Goal: Task Accomplishment & Management: Use online tool/utility

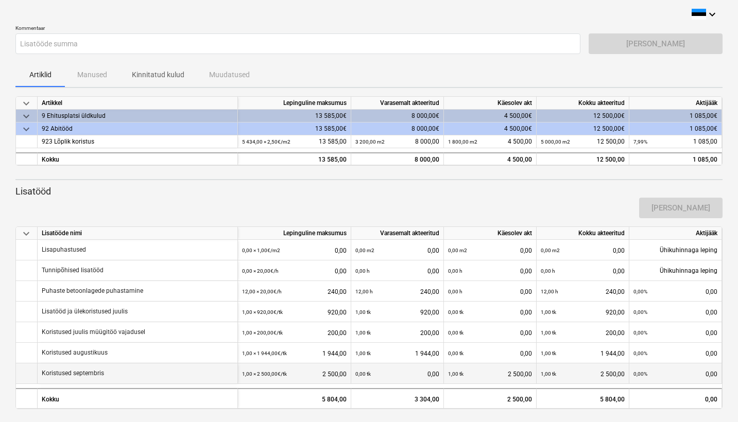
scroll to position [-7, 0]
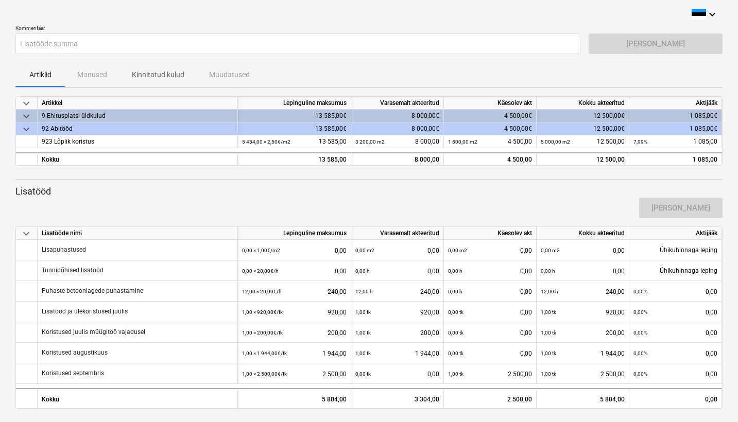
click at [262, 207] on div "[PERSON_NAME]" at bounding box center [368, 208] width 715 height 29
click at [464, 197] on p "Lisatööd" at bounding box center [368, 191] width 707 height 12
click at [39, 78] on p "Artiklid" at bounding box center [40, 75] width 25 height 11
click at [150, 73] on p "Kinnitatud kulud" at bounding box center [158, 75] width 53 height 11
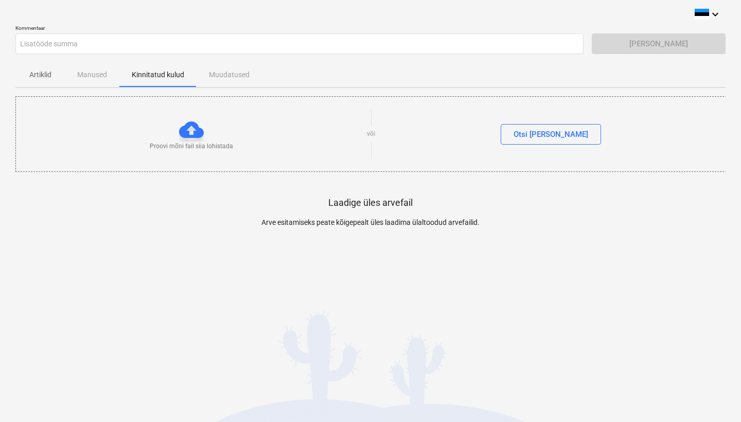
click at [241, 74] on div "Artiklid Manused Kinnitatud kulud Muudatused" at bounding box center [370, 74] width 710 height 25
click at [25, 70] on span "Artiklid" at bounding box center [39, 74] width 49 height 17
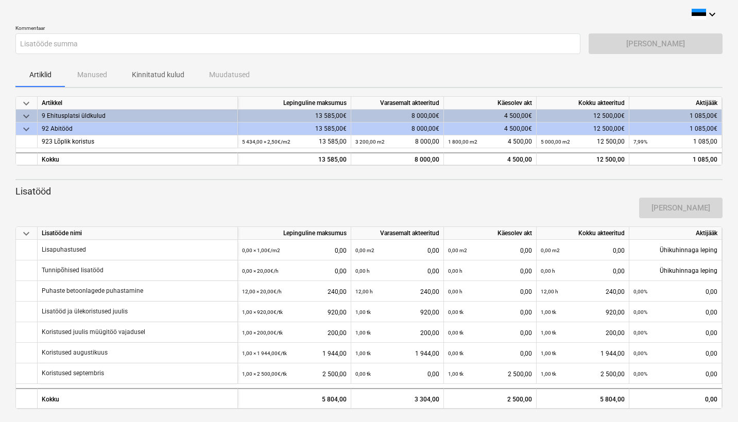
click at [481, 212] on div "[PERSON_NAME]" at bounding box center [368, 208] width 715 height 29
click at [663, 39] on div "[PERSON_NAME]" at bounding box center [655, 43] width 134 height 21
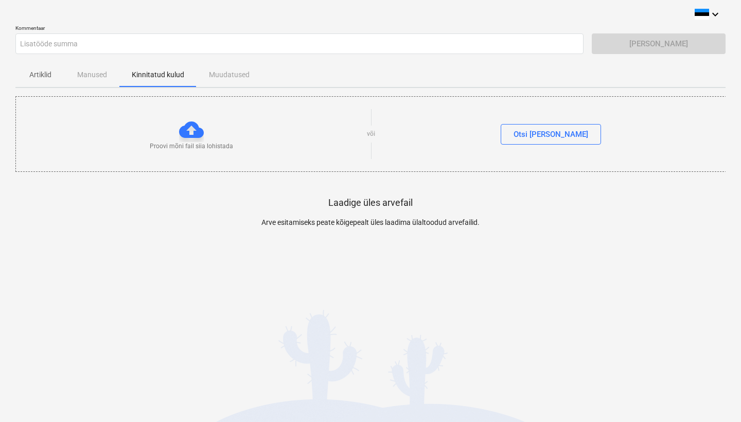
click at [40, 74] on p "Artiklid" at bounding box center [40, 75] width 25 height 11
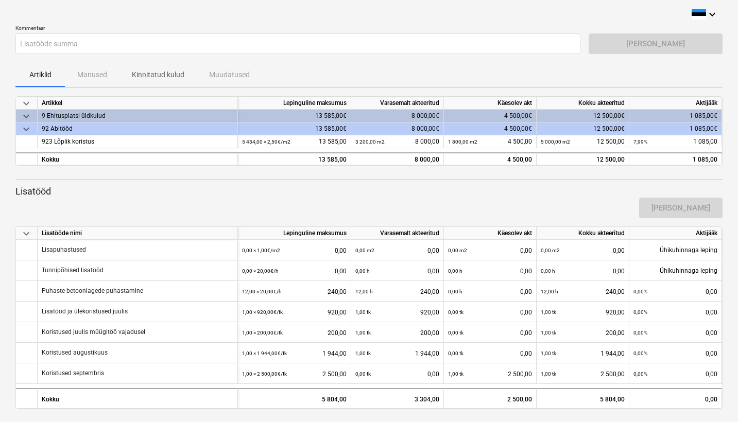
click at [227, 203] on div "[PERSON_NAME]" at bounding box center [368, 208] width 715 height 29
click at [91, 113] on div "9 Ehitusplatsi üldkulud" at bounding box center [138, 116] width 192 height 13
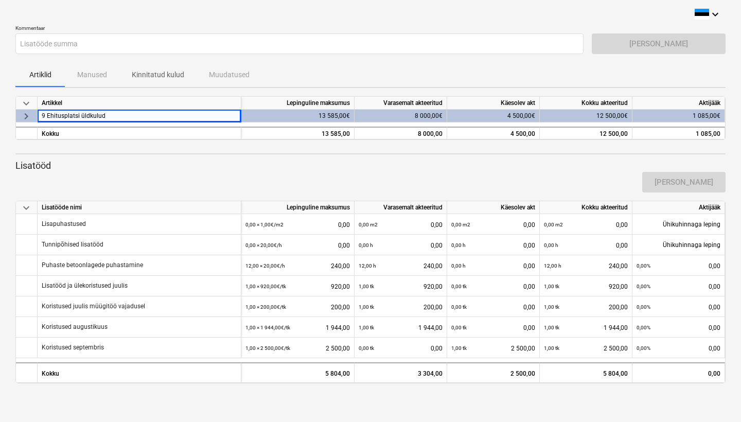
click at [91, 113] on div "9 Ehitusplatsi üldkulud" at bounding box center [139, 116] width 195 height 13
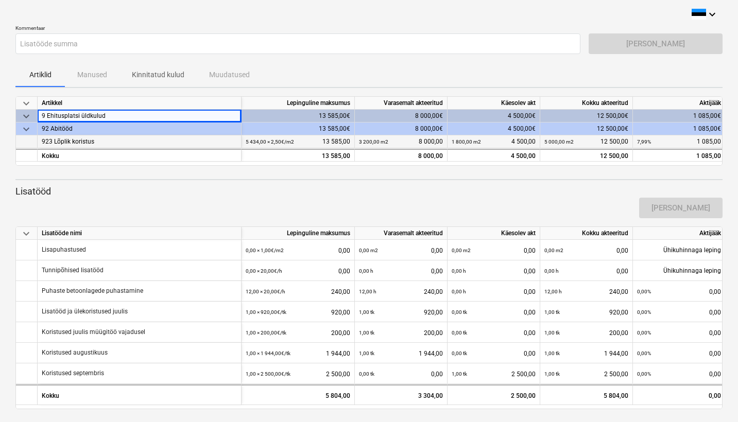
click at [71, 142] on div "923 Lõplik koristus" at bounding box center [139, 141] width 195 height 13
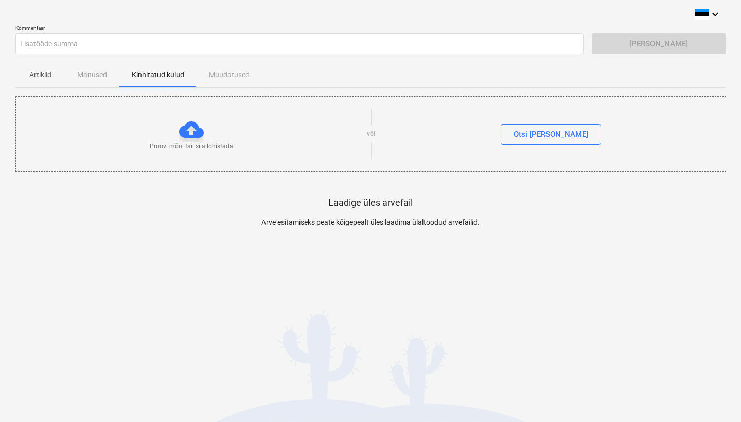
click at [447, 21] on div "keyboard_arrow_down Kommentaar Lisatööde summa Saada arve Artiklid Manused Kinn…" at bounding box center [370, 138] width 710 height 261
click at [40, 73] on p "Artiklid" at bounding box center [40, 75] width 25 height 11
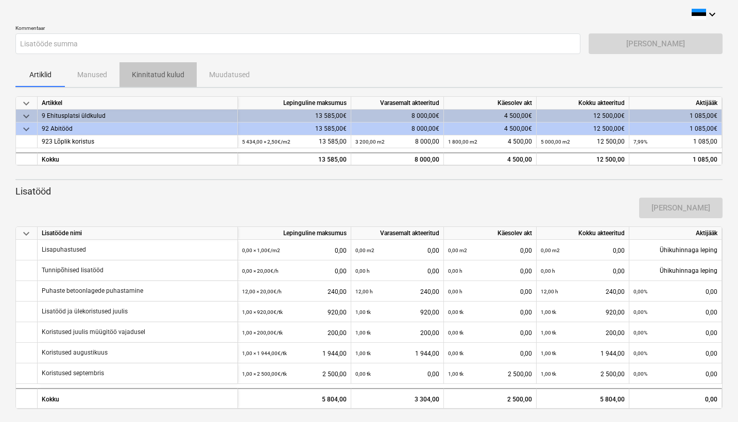
click at [163, 72] on p "Kinnitatud kulud" at bounding box center [158, 75] width 53 height 11
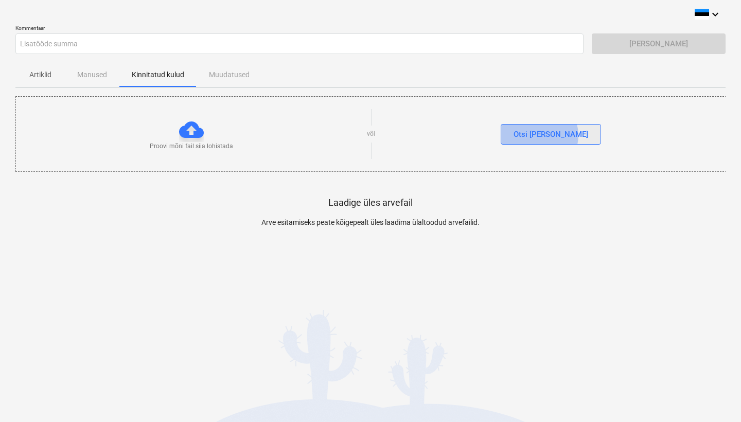
click at [560, 135] on div "Otsi [PERSON_NAME]" at bounding box center [551, 134] width 75 height 13
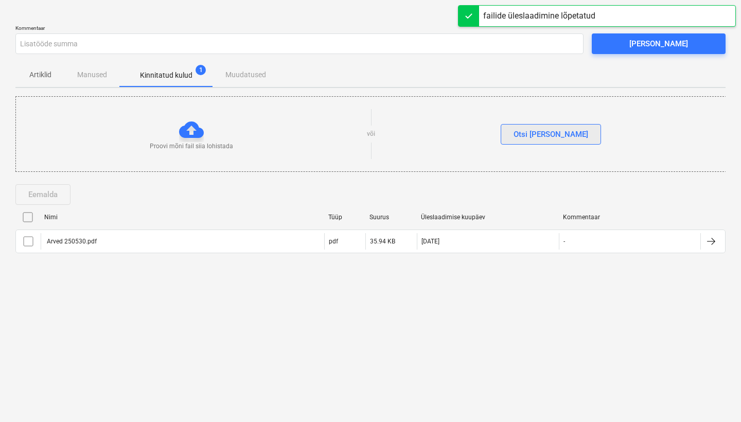
click at [547, 140] on div "Otsi [PERSON_NAME]" at bounding box center [551, 134] width 75 height 13
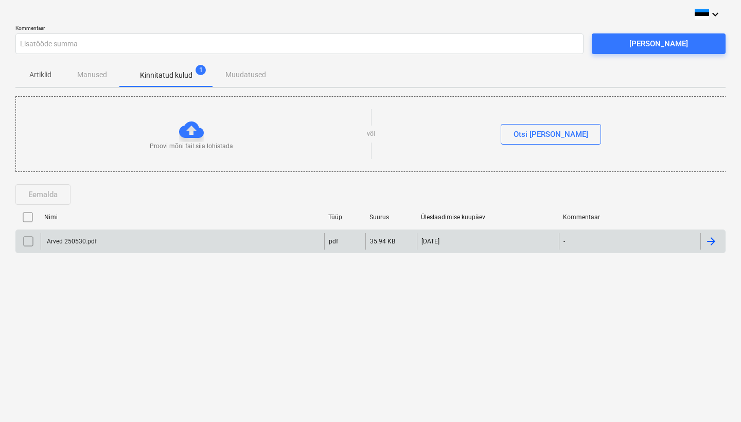
click at [26, 242] on input "checkbox" at bounding box center [28, 241] width 16 height 16
click at [42, 190] on div "Eemalda" at bounding box center [42, 194] width 29 height 13
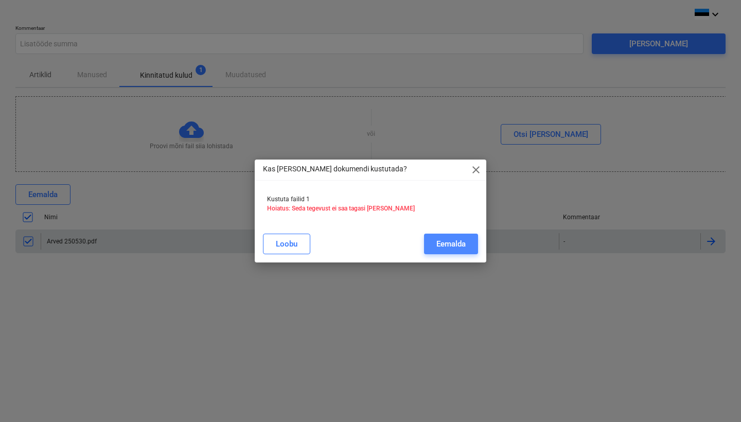
click at [432, 242] on button "Eemalda" at bounding box center [451, 244] width 54 height 21
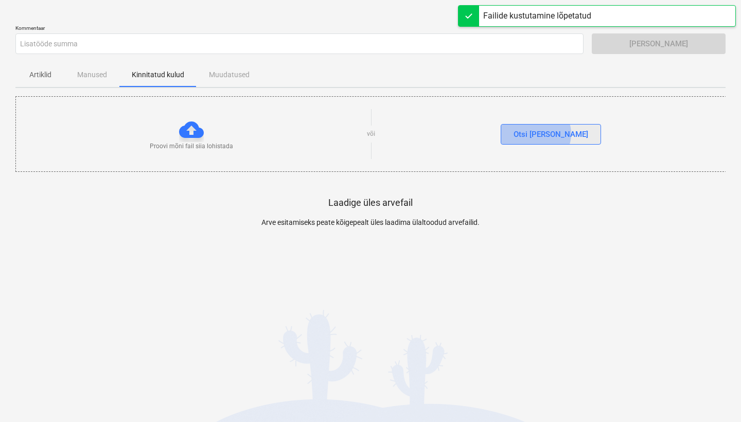
click at [557, 133] on div "Otsi [PERSON_NAME]" at bounding box center [551, 134] width 75 height 13
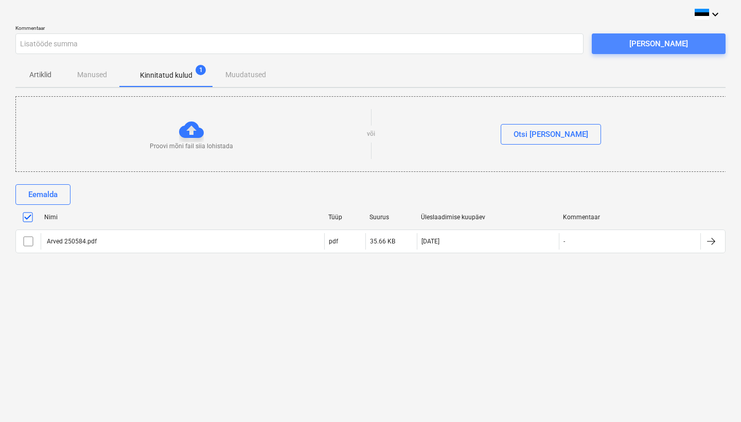
click at [651, 44] on div "[PERSON_NAME]" at bounding box center [659, 43] width 59 height 13
